Goal: Task Accomplishment & Management: Complete application form

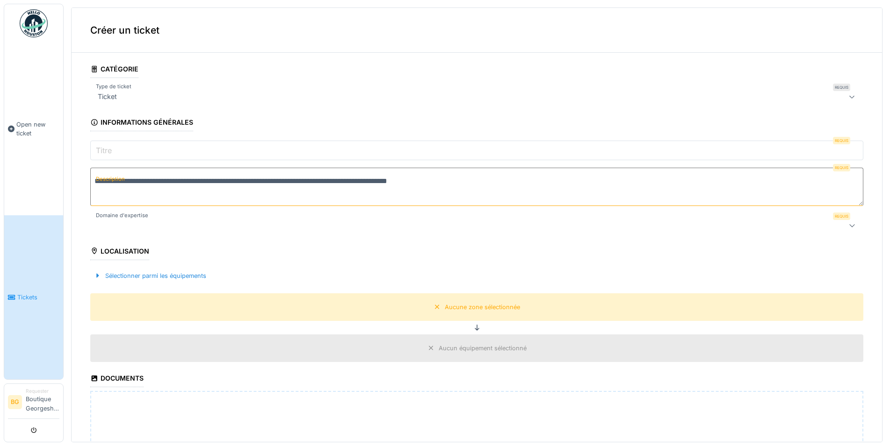
click at [21, 317] on link "Tickets" at bounding box center [33, 297] width 59 height 164
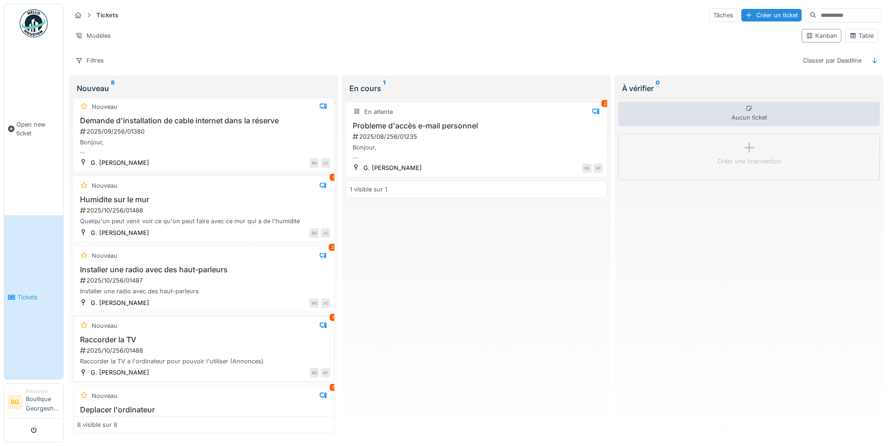
click at [172, 355] on div "2025/10/256/01488" at bounding box center [204, 350] width 251 height 9
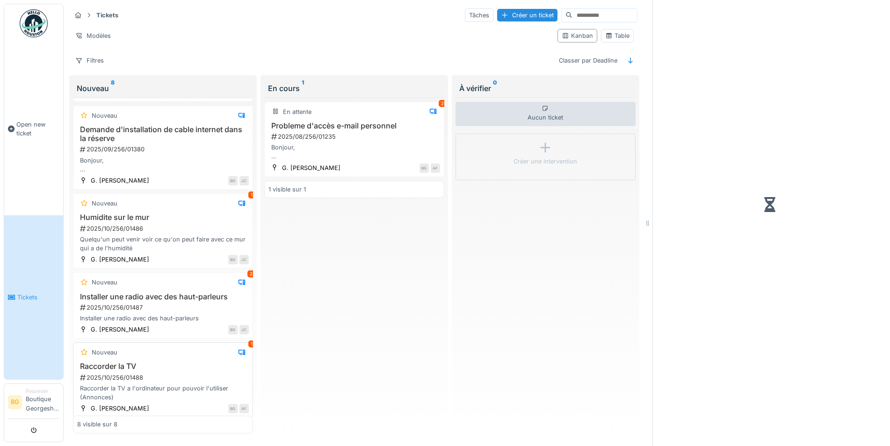
scroll to position [93, 0]
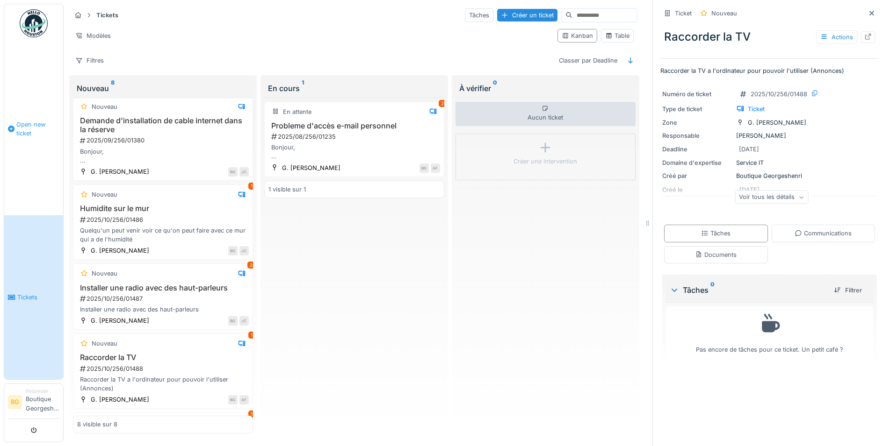
click at [38, 124] on span "Open new ticket" at bounding box center [37, 129] width 43 height 18
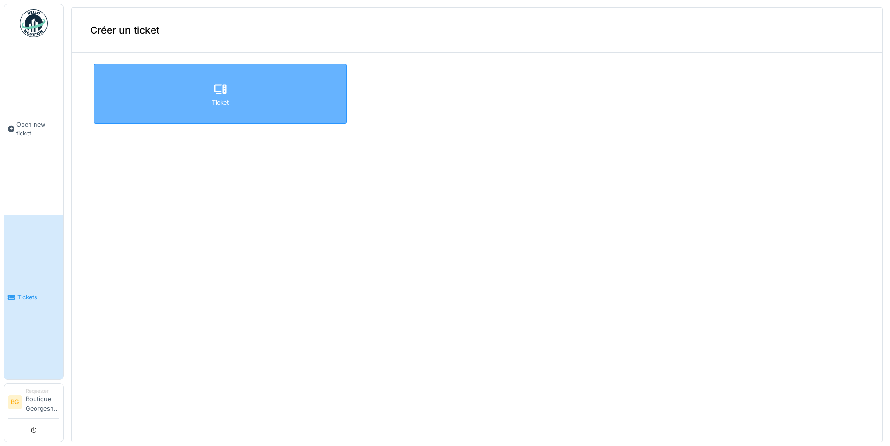
click at [213, 107] on div "Ticket" at bounding box center [220, 102] width 17 height 9
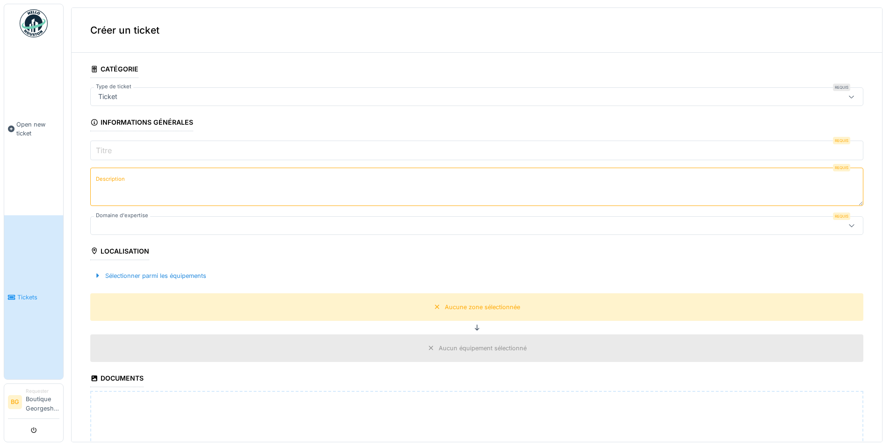
click at [128, 151] on input "Titre" at bounding box center [476, 151] width 773 height 20
click at [47, 296] on span "Tickets" at bounding box center [38, 297] width 42 height 9
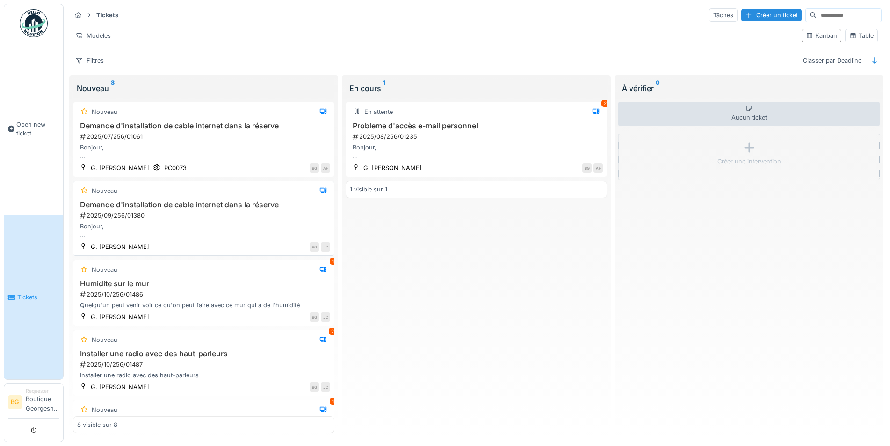
click at [192, 202] on h3 "Demande d'installation de cable internet dans la réserve" at bounding box center [203, 205] width 253 height 9
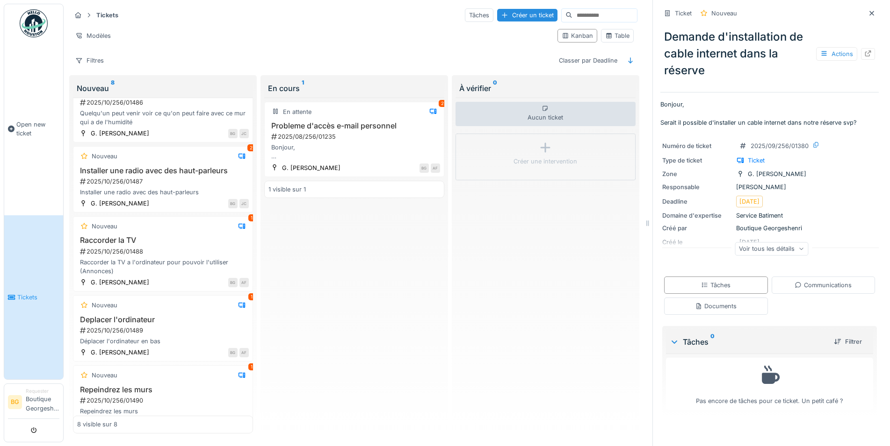
scroll to position [252, 0]
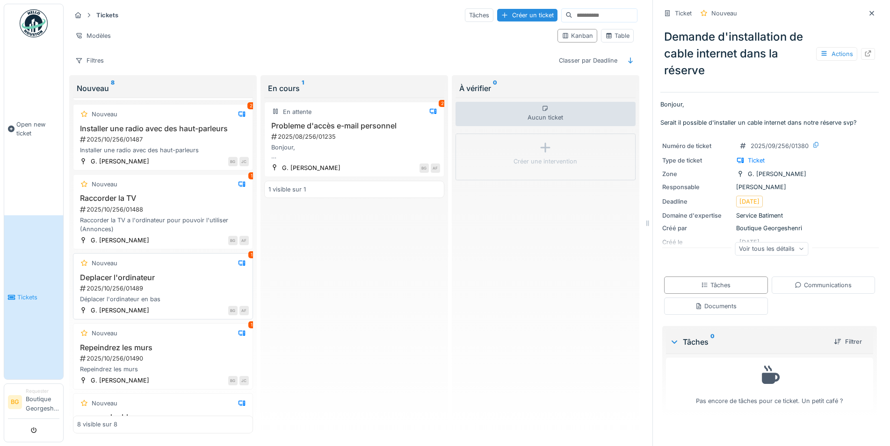
click at [151, 293] on div "2025/10/256/01489" at bounding box center [164, 288] width 170 height 9
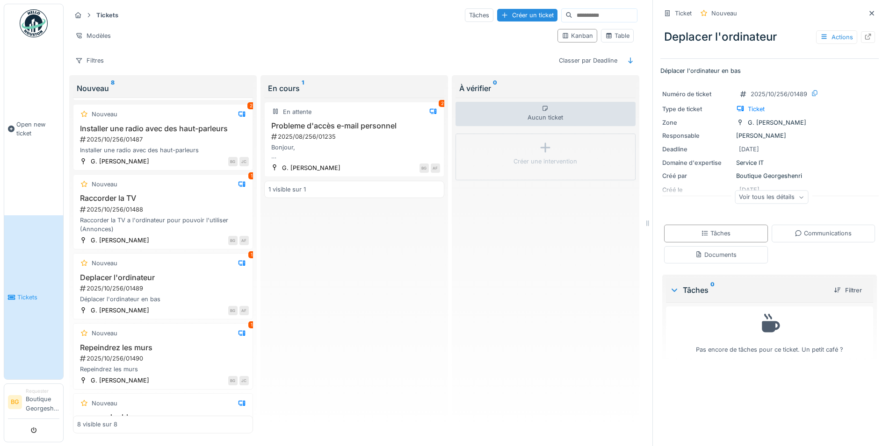
click at [782, 199] on div "Voir tous les détails" at bounding box center [770, 198] width 73 height 14
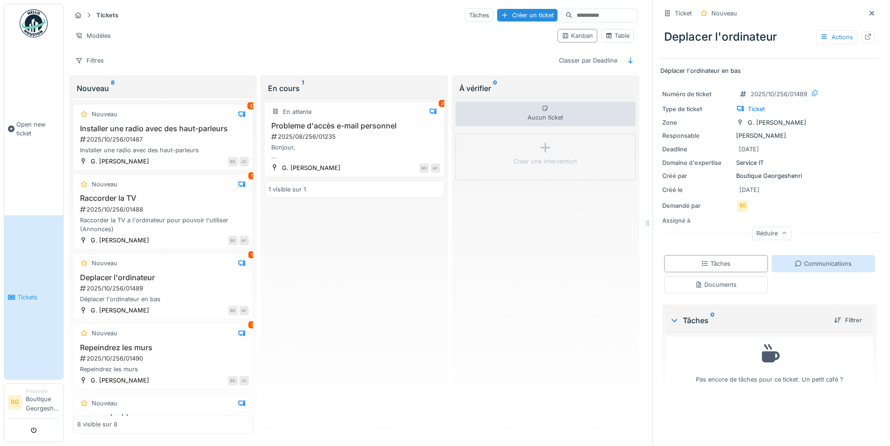
click at [811, 265] on div "Communications" at bounding box center [822, 263] width 57 height 9
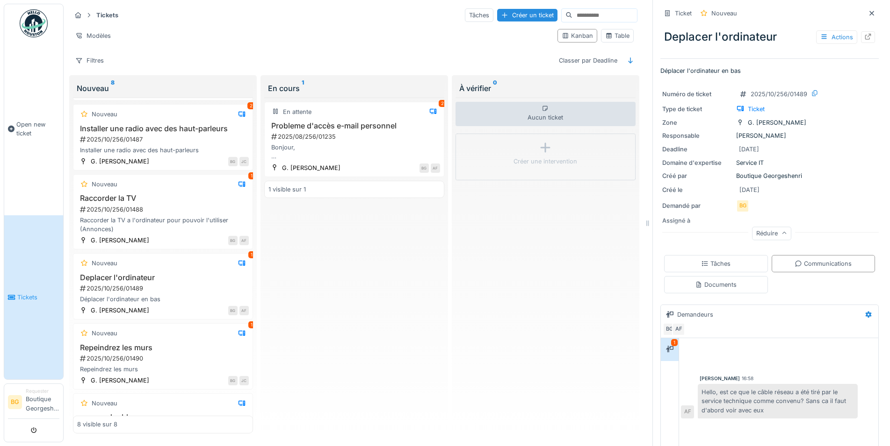
scroll to position [42, 0]
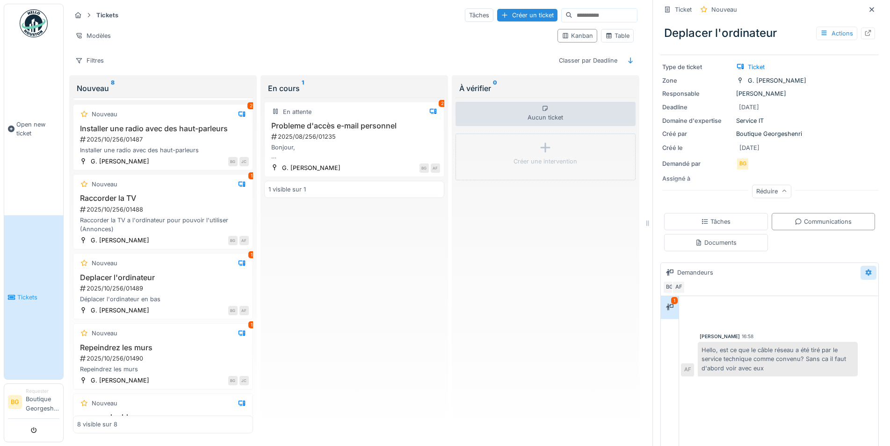
click at [865, 270] on icon at bounding box center [868, 273] width 6 height 7
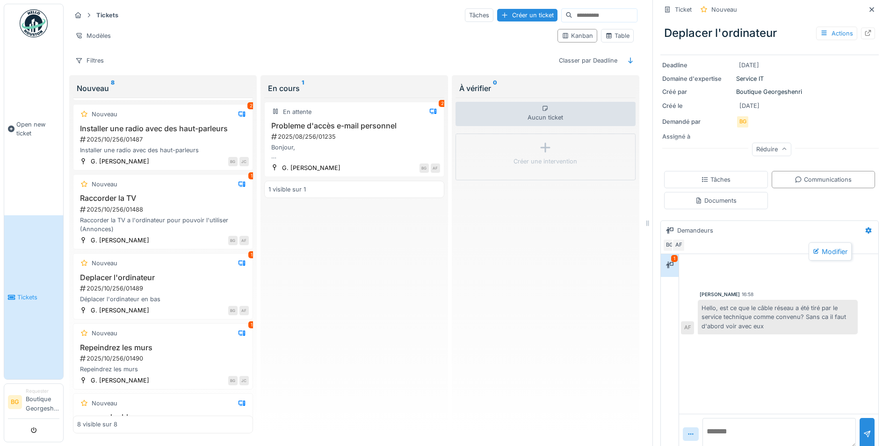
scroll to position [97, 0]
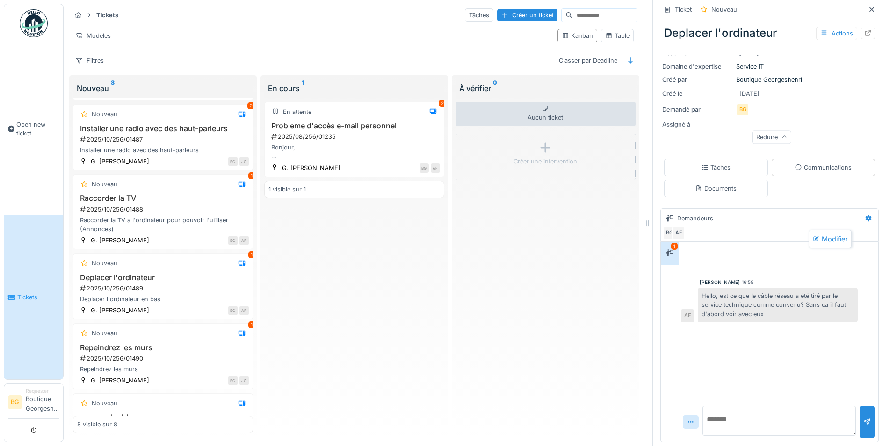
click at [739, 413] on textarea at bounding box center [778, 421] width 153 height 30
type textarea "**********"
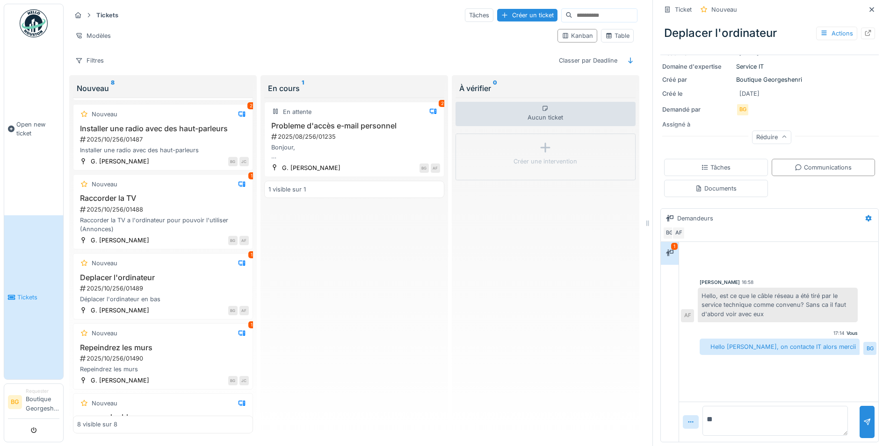
type textarea "*"
type textarea "*****"
click at [32, 159] on link "Open new ticket" at bounding box center [33, 129] width 59 height 173
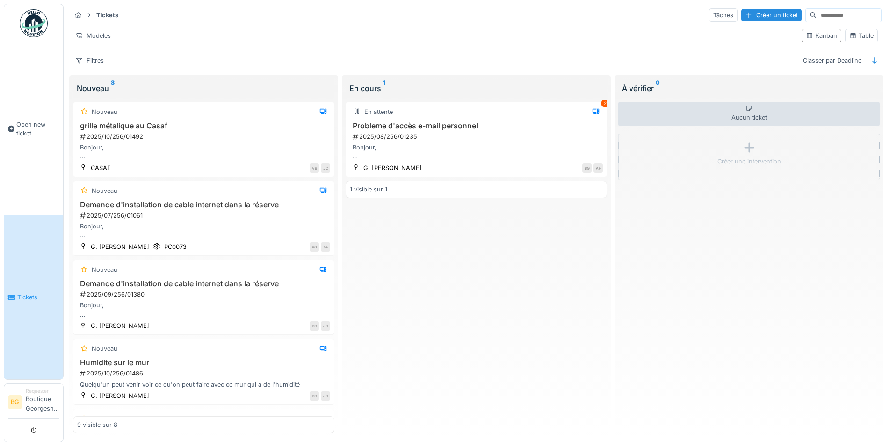
scroll to position [7, 0]
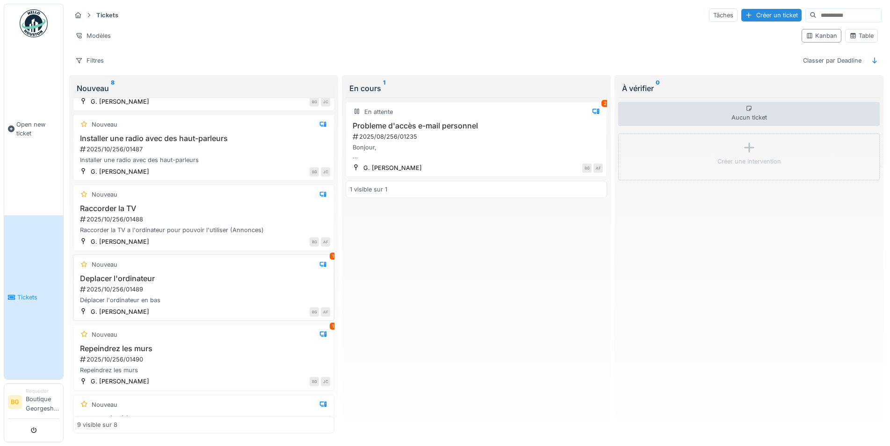
click at [160, 294] on div "2025/10/256/01489" at bounding box center [204, 289] width 251 height 9
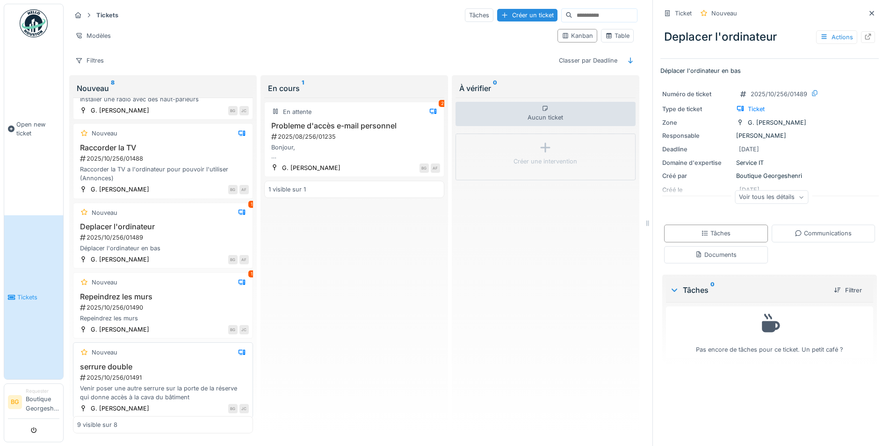
scroll to position [405, 0]
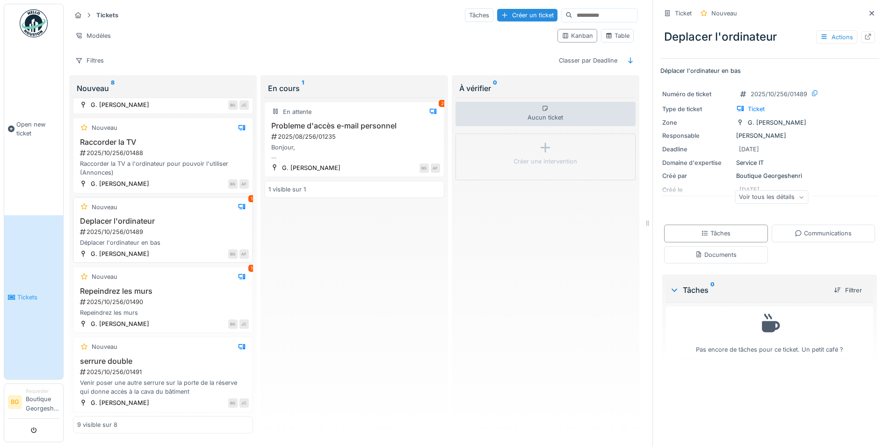
click at [129, 217] on h3 "Deplacer l'ordinateur" at bounding box center [163, 221] width 172 height 9
click at [136, 217] on h3 "Deplacer l'ordinateur" at bounding box center [163, 221] width 172 height 9
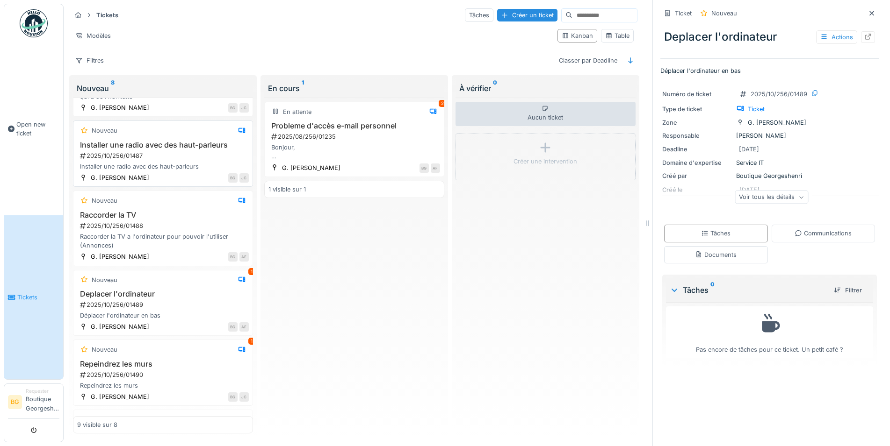
scroll to position [279, 0]
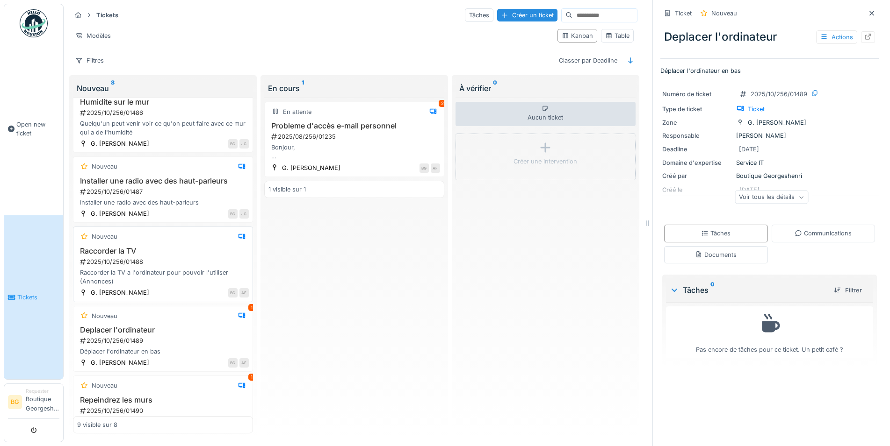
click at [144, 249] on h3 "Raccorder la TV" at bounding box center [163, 251] width 172 height 9
click at [134, 331] on h3 "Deplacer l'ordinateur" at bounding box center [163, 330] width 172 height 9
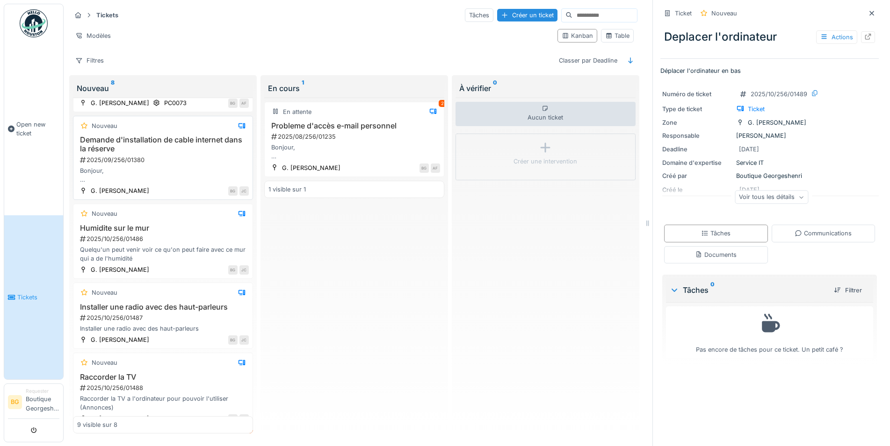
click at [153, 136] on h3 "Demande d'installation de cable internet dans la réserve" at bounding box center [163, 145] width 172 height 18
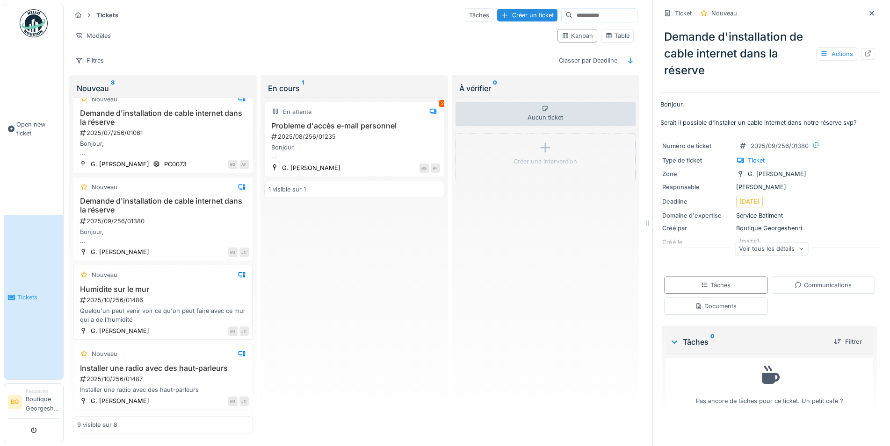
scroll to position [126, 0]
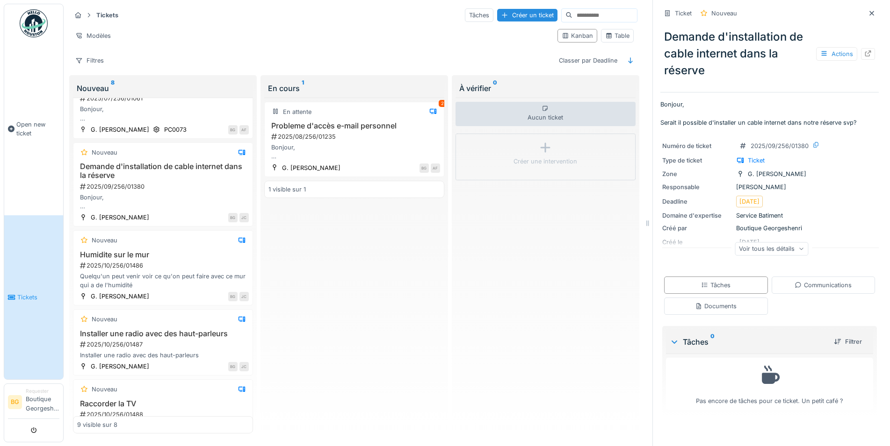
click at [759, 242] on div "Voir tous les détails" at bounding box center [770, 249] width 73 height 14
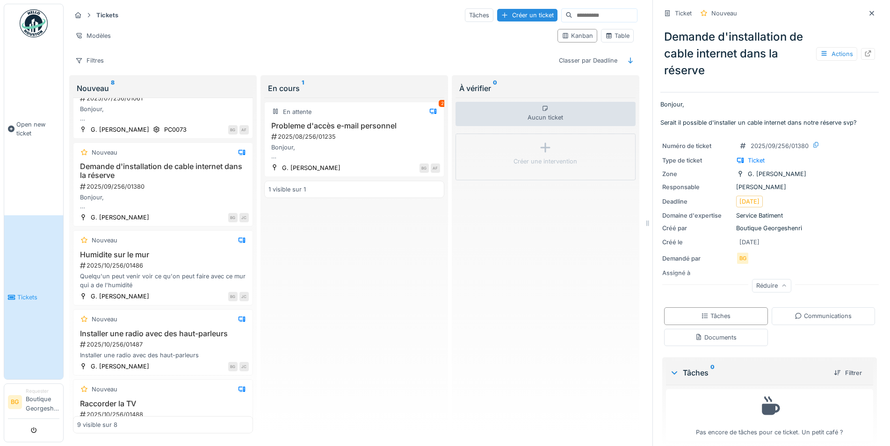
scroll to position [10, 0]
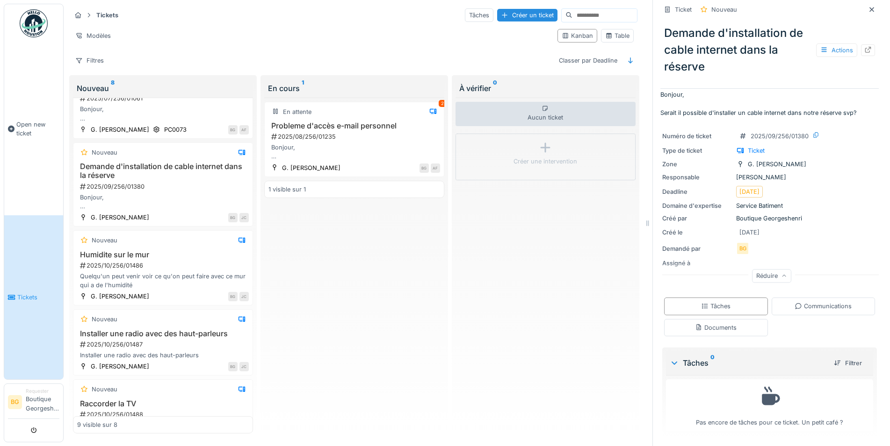
click at [670, 359] on icon at bounding box center [673, 363] width 7 height 9
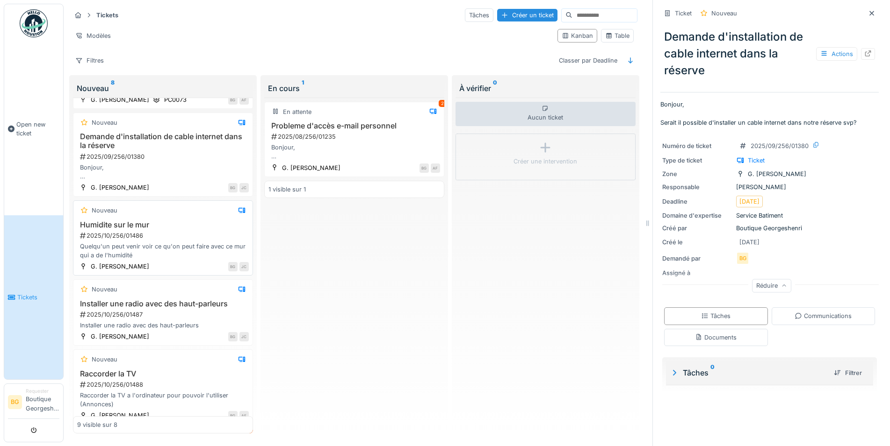
scroll to position [168, 0]
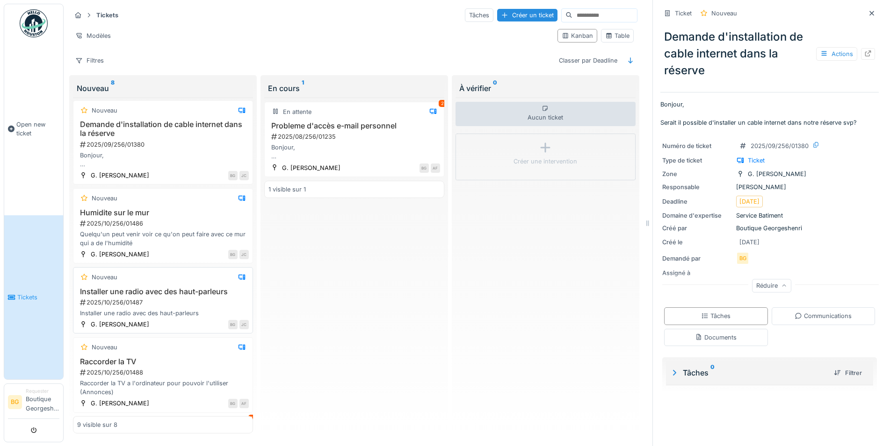
click at [145, 298] on div "2025/10/256/01487" at bounding box center [164, 302] width 170 height 9
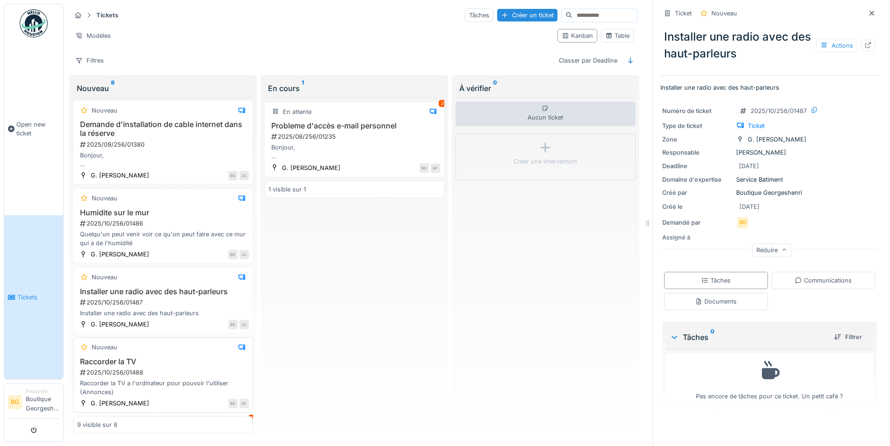
scroll to position [19, 0]
click at [188, 365] on h3 "Raccorder la TV" at bounding box center [163, 362] width 172 height 9
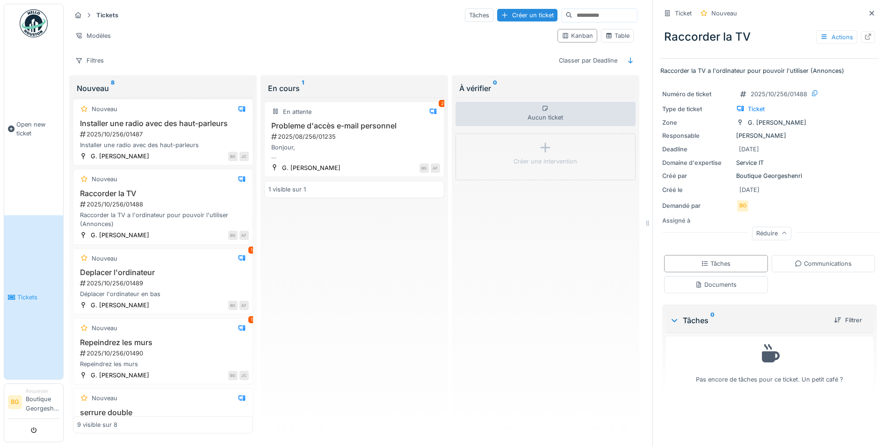
scroll to position [406, 0]
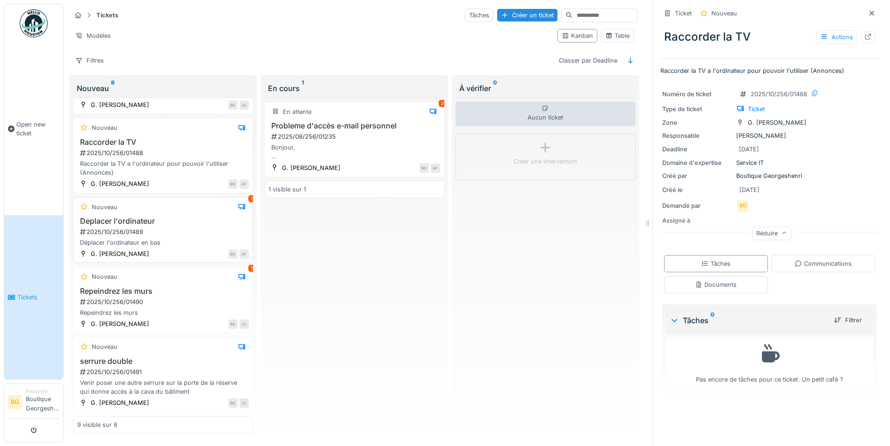
click at [136, 217] on h3 "Deplacer l'ordinateur" at bounding box center [163, 221] width 172 height 9
click at [839, 255] on div "Communications" at bounding box center [823, 263] width 104 height 17
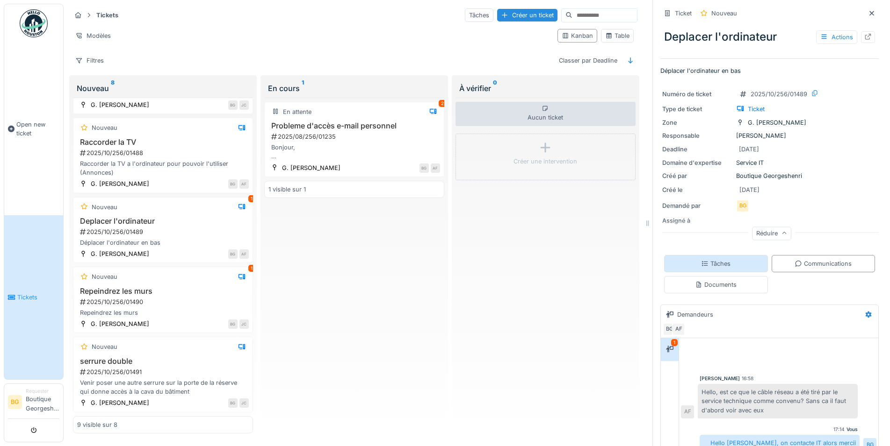
click at [710, 259] on div "Tâches" at bounding box center [715, 263] width 29 height 9
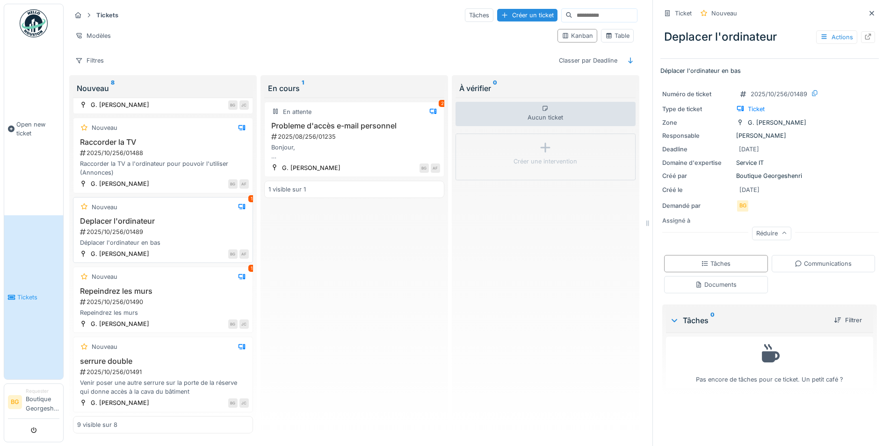
click at [149, 208] on div "Nouveau 1 Deplacer l'ordinateur 2025/10/256/01489 Déplacer l'ordinateur en bas …" at bounding box center [163, 230] width 180 height 66
click at [145, 217] on h3 "Deplacer l'ordinateur" at bounding box center [163, 221] width 172 height 9
click at [30, 135] on span "Open new ticket" at bounding box center [37, 129] width 43 height 18
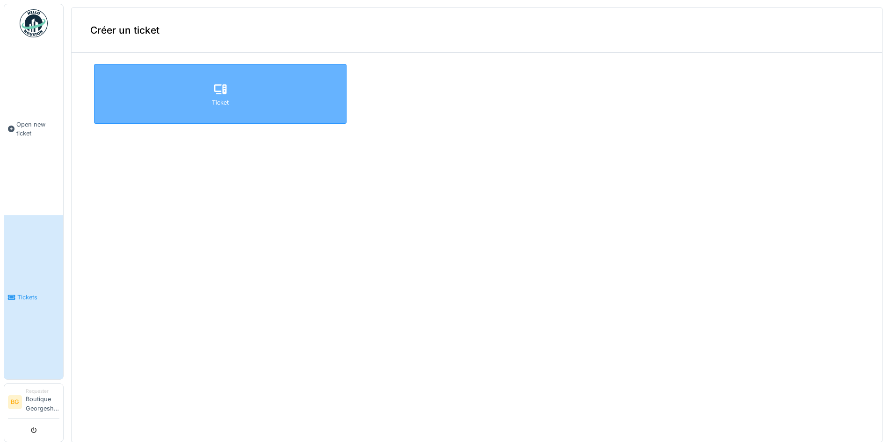
click at [229, 101] on div "Ticket" at bounding box center [220, 94] width 252 height 60
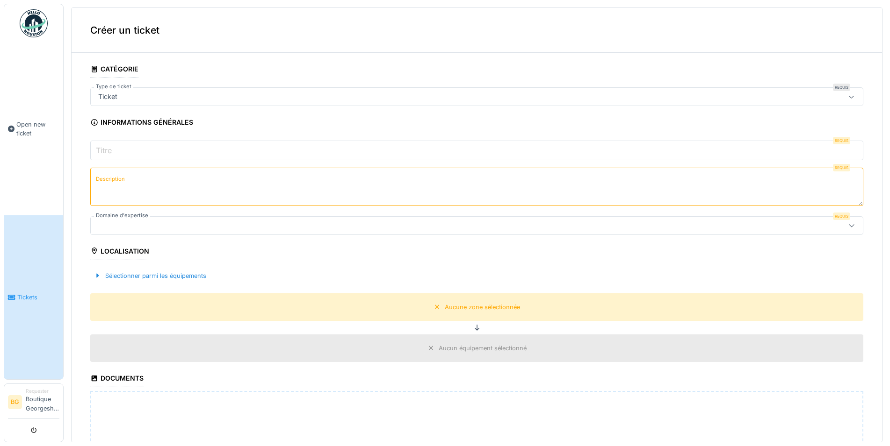
click at [131, 147] on input "Titre" at bounding box center [476, 151] width 773 height 20
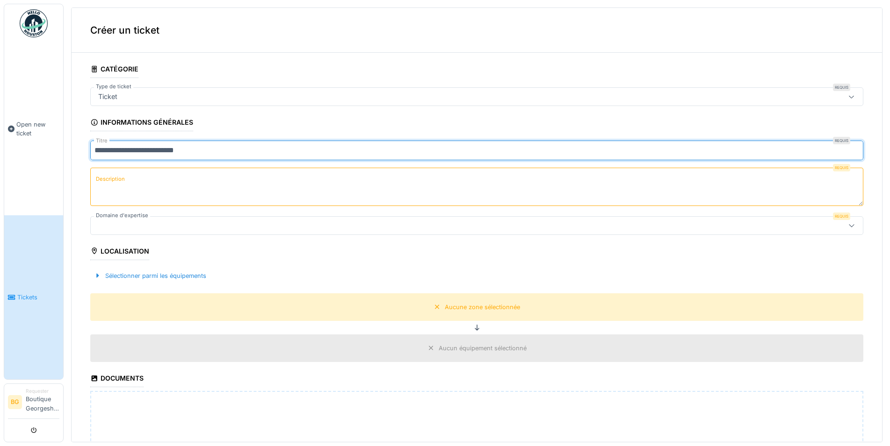
type input "**********"
click at [175, 182] on textarea "Description" at bounding box center [476, 187] width 773 height 38
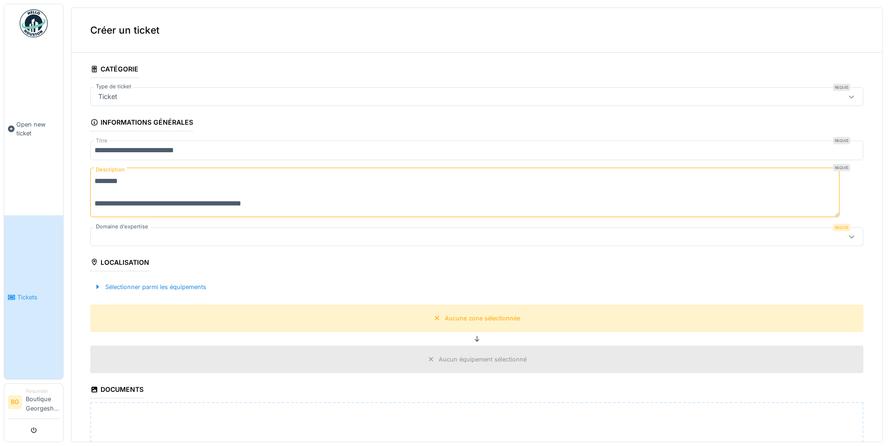
type textarea "**********"
click at [162, 239] on div at bounding box center [434, 237] width 681 height 10
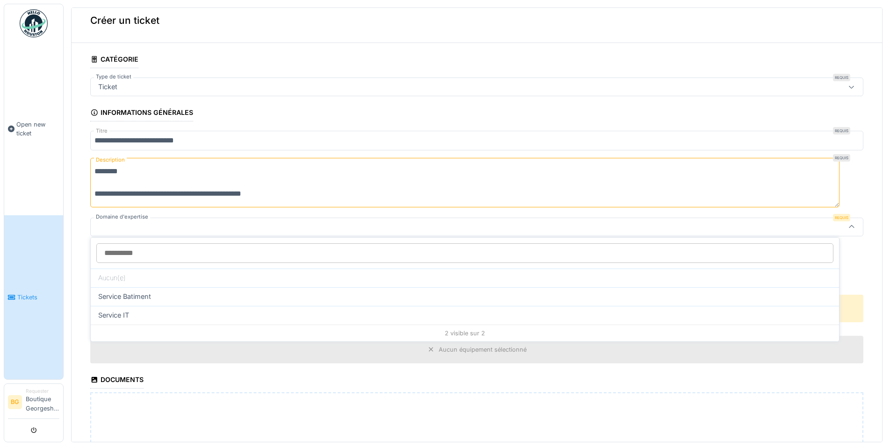
scroll to position [10, 0]
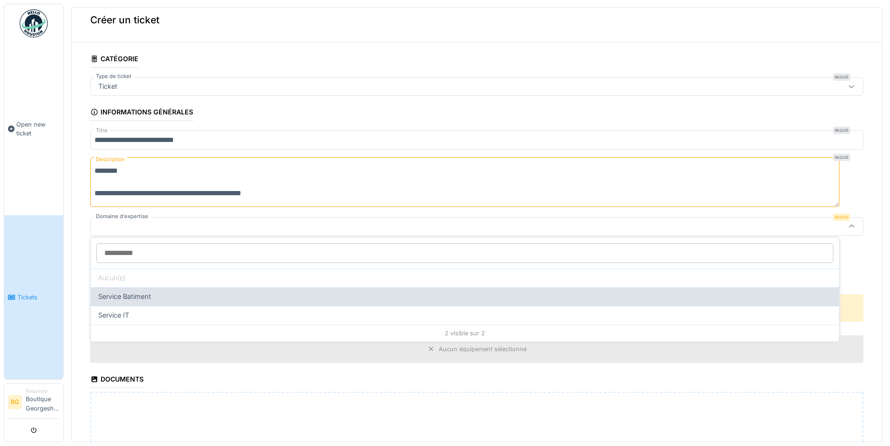
click at [271, 301] on div "Service Batiment" at bounding box center [465, 296] width 748 height 19
type input "***"
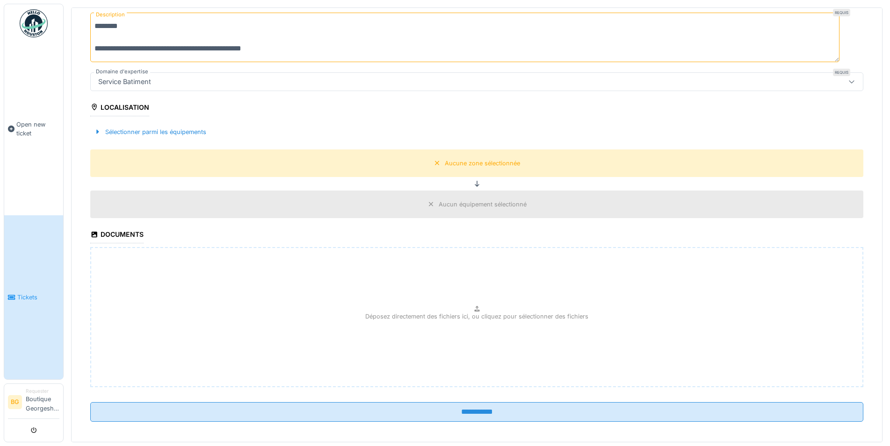
scroll to position [160, 0]
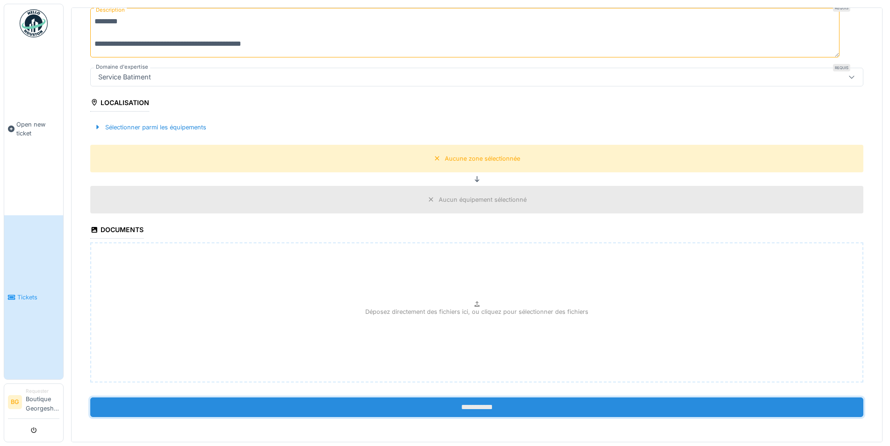
click at [472, 408] on input "**********" at bounding box center [476, 408] width 773 height 20
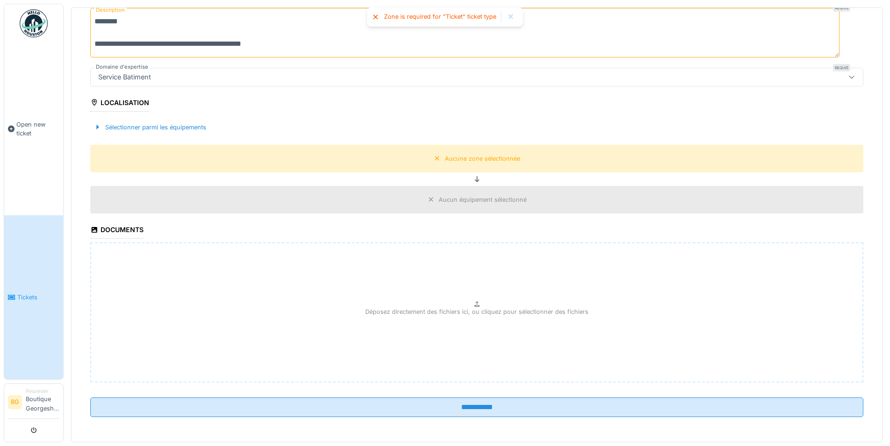
scroll to position [118, 0]
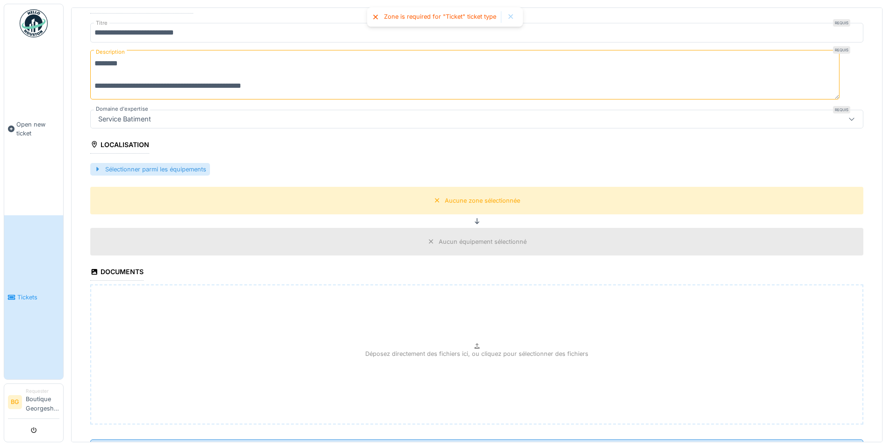
click at [139, 166] on div "Sélectionner parmi les équipements" at bounding box center [150, 169] width 120 height 13
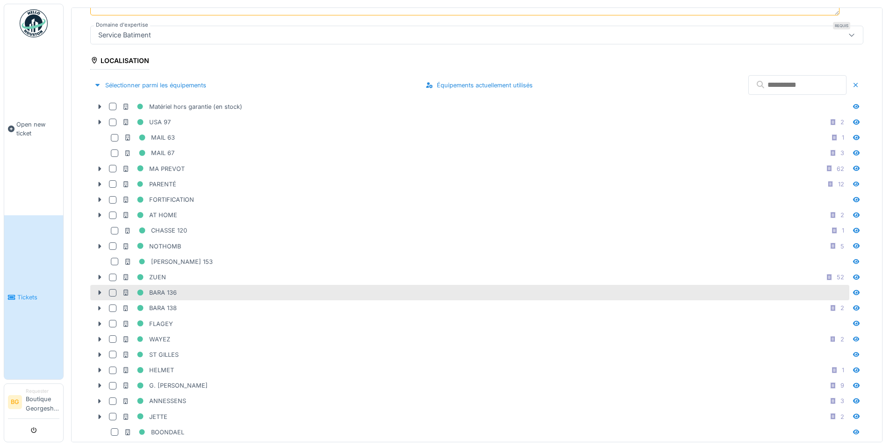
scroll to position [244, 0]
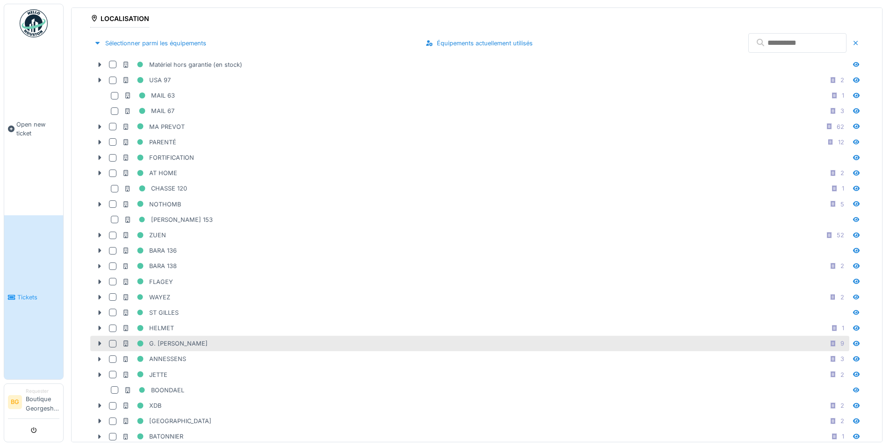
click at [113, 342] on div at bounding box center [112, 343] width 7 height 7
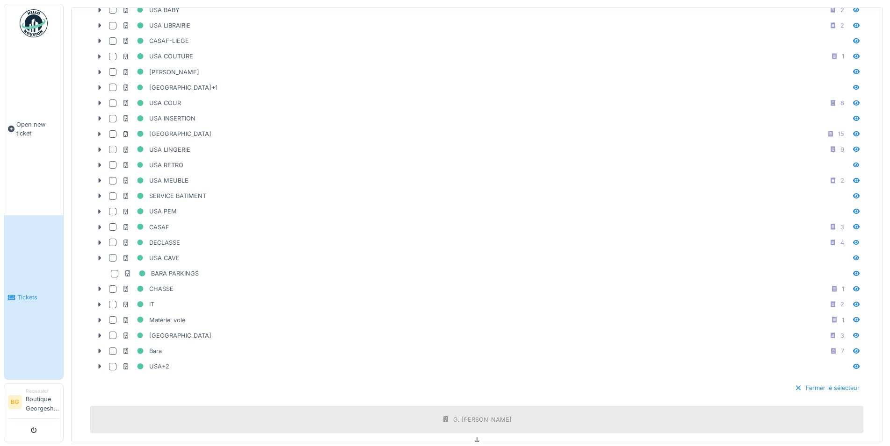
scroll to position [1296, 0]
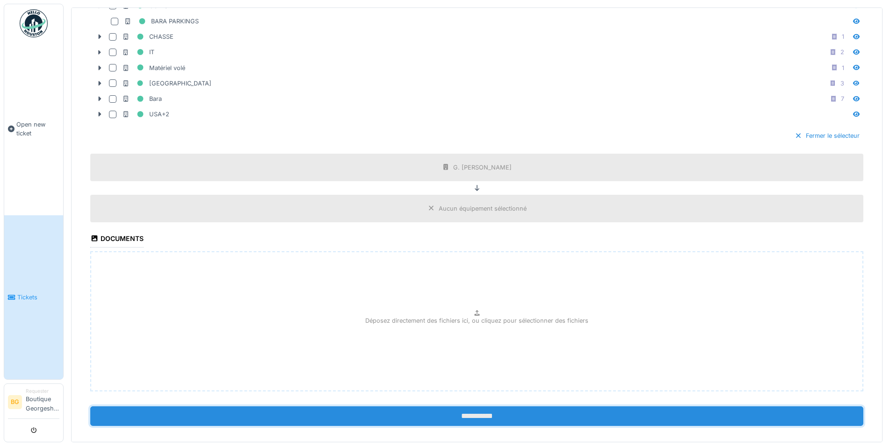
click at [443, 409] on input "**********" at bounding box center [476, 417] width 773 height 20
